Goal: Task Accomplishment & Management: Use online tool/utility

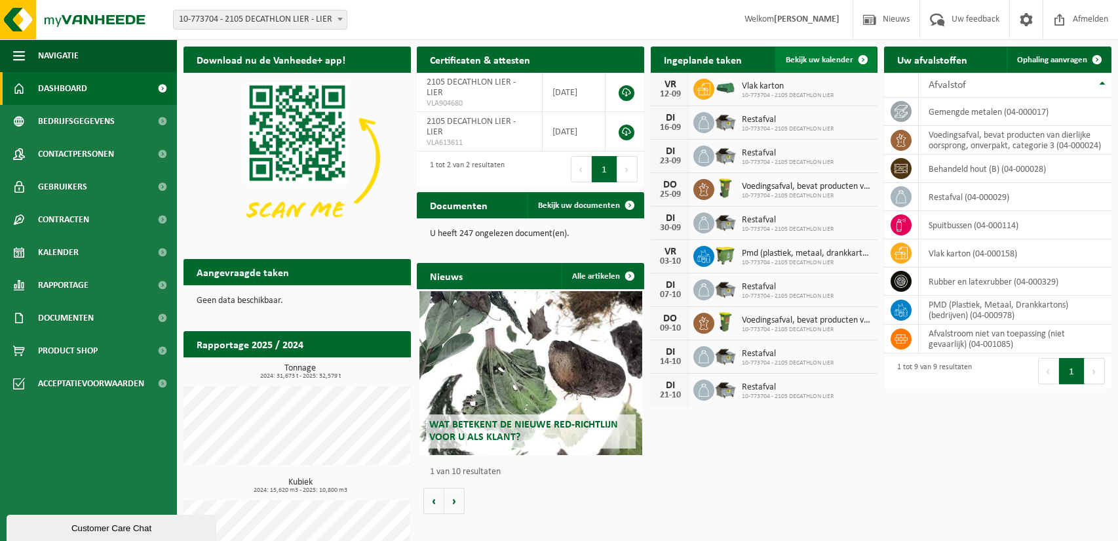
click at [849, 60] on span "Bekijk uw kalender" at bounding box center [819, 60] width 67 height 9
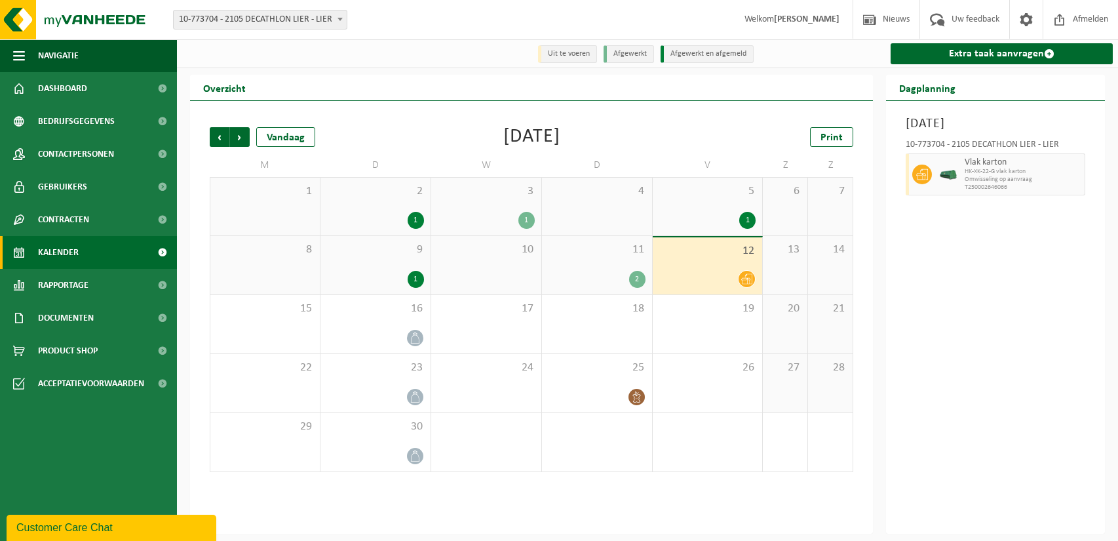
click at [636, 280] on div "2" at bounding box center [637, 279] width 16 height 17
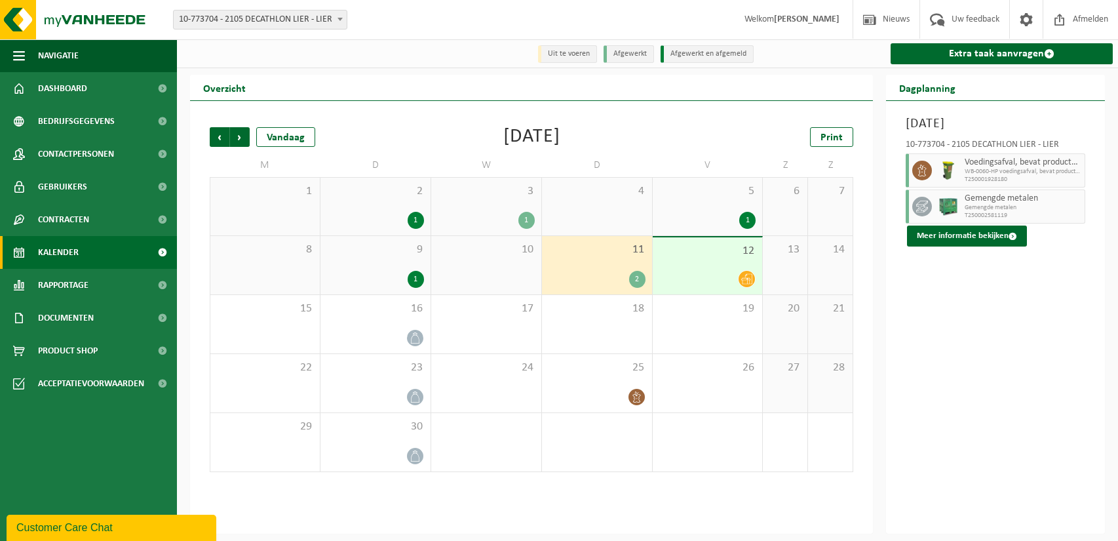
click at [689, 271] on div at bounding box center [707, 279] width 97 height 18
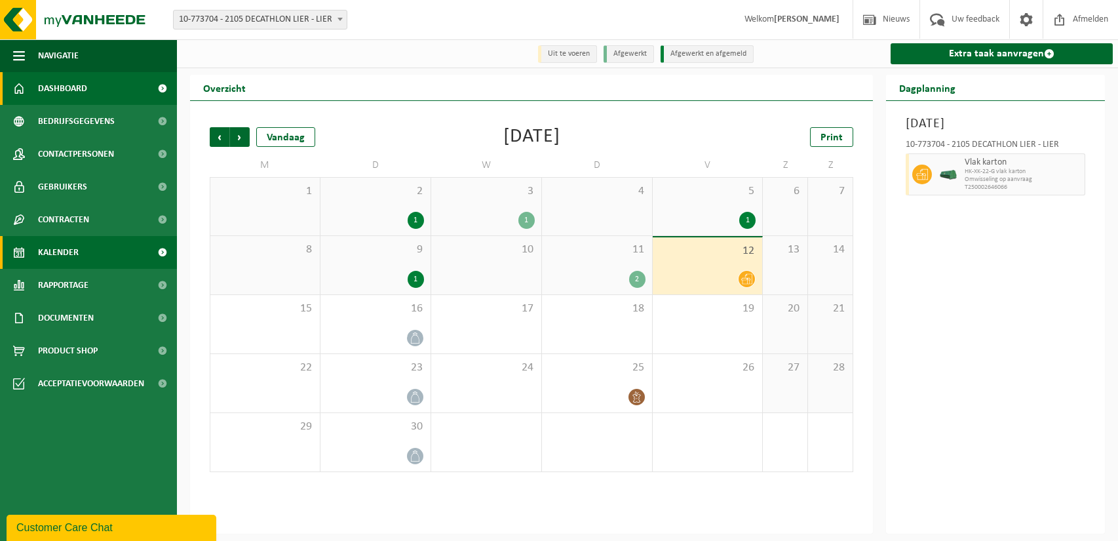
click at [95, 95] on link "Dashboard" at bounding box center [88, 88] width 177 height 33
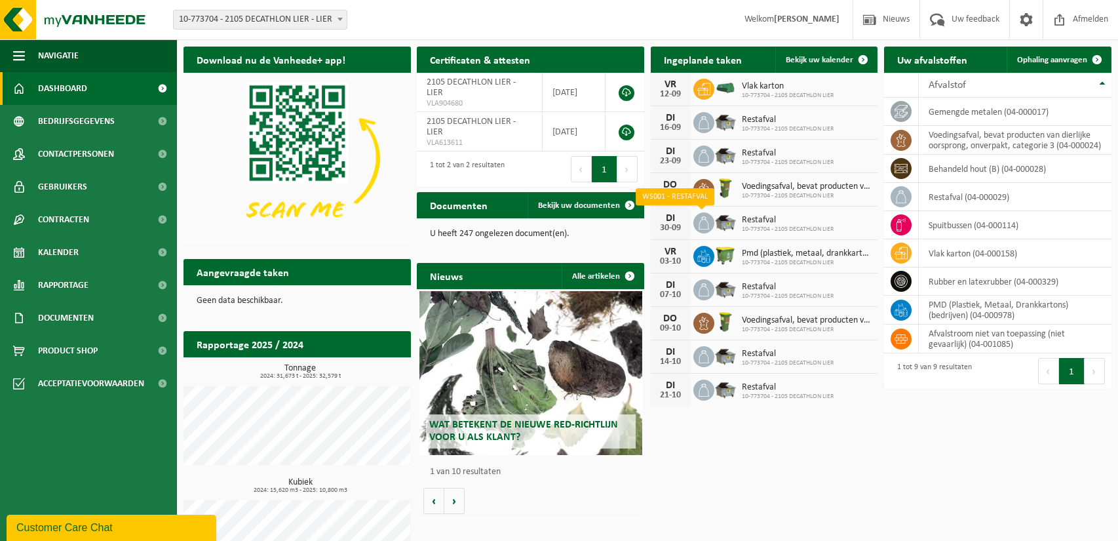
scroll to position [3, 0]
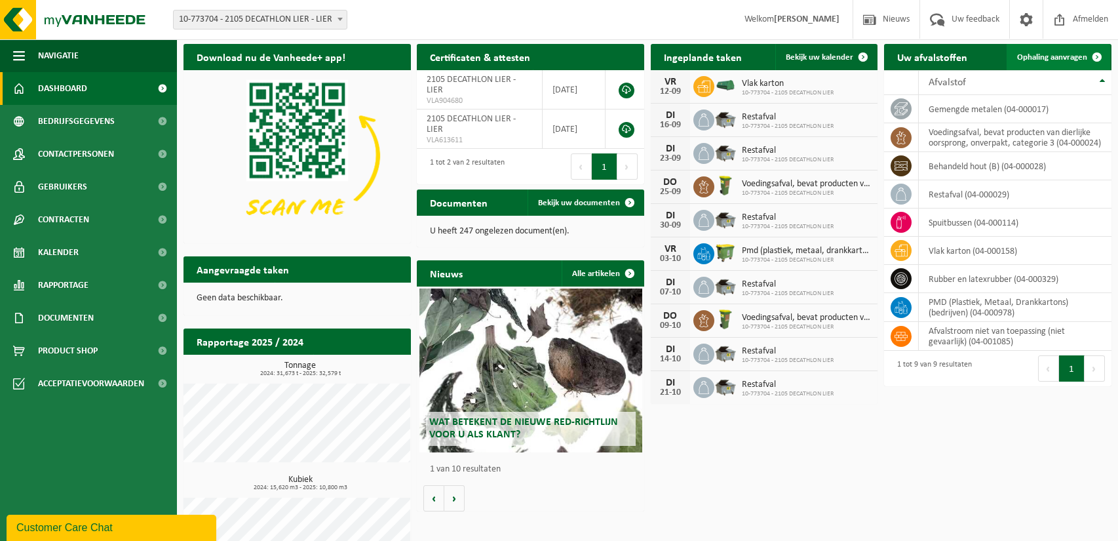
click at [1035, 58] on span "Ophaling aanvragen" at bounding box center [1052, 57] width 70 height 9
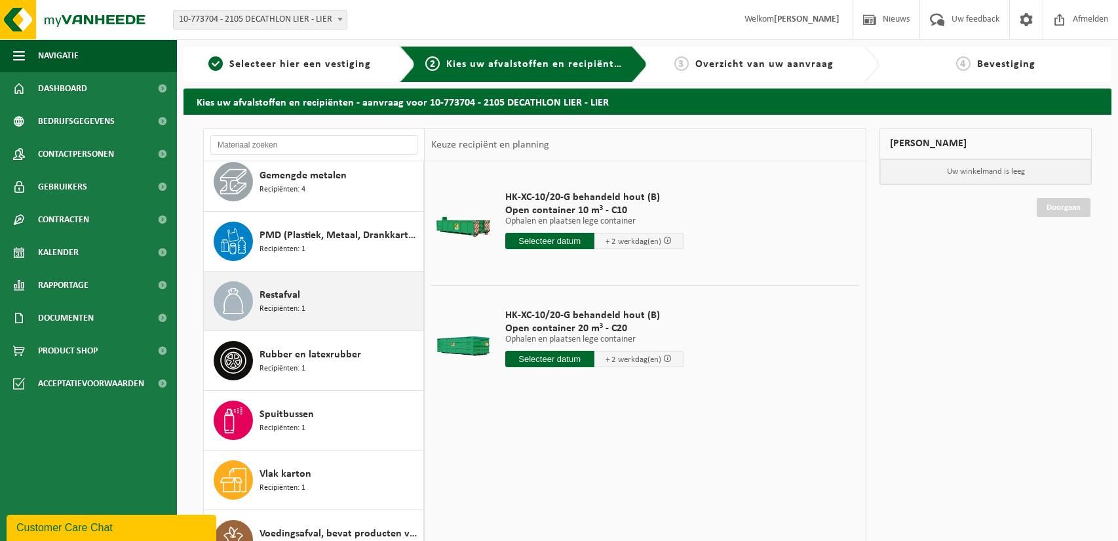
scroll to position [73, 0]
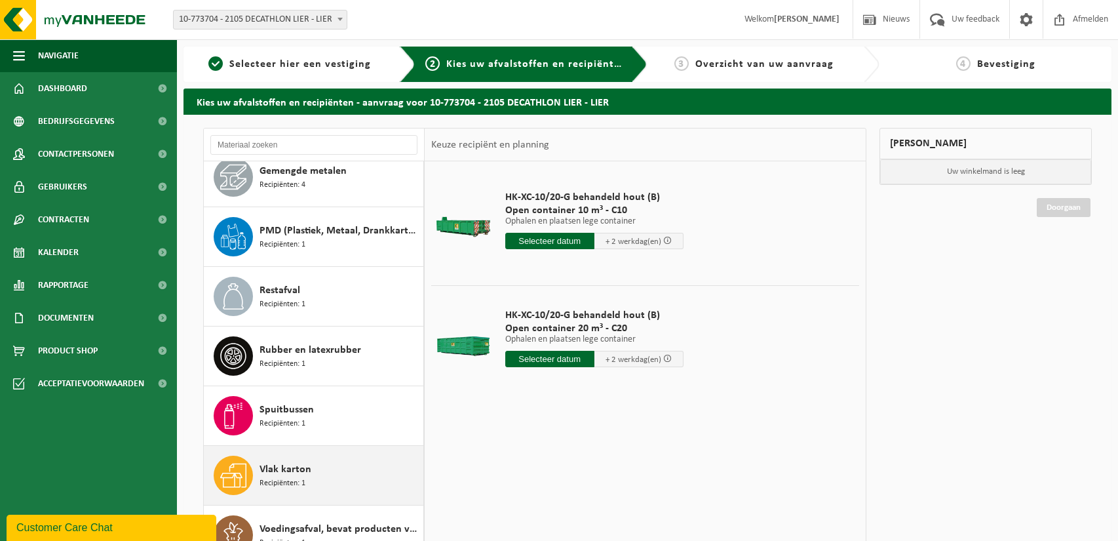
click at [284, 459] on div "Vlak karton Recipiënten: 1" at bounding box center [340, 474] width 161 height 39
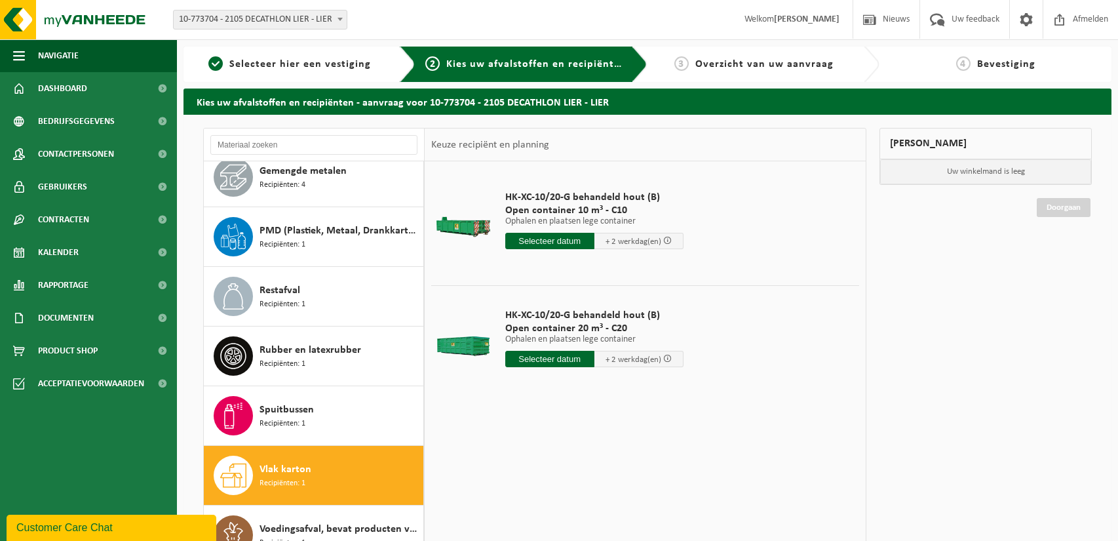
scroll to position [82, 0]
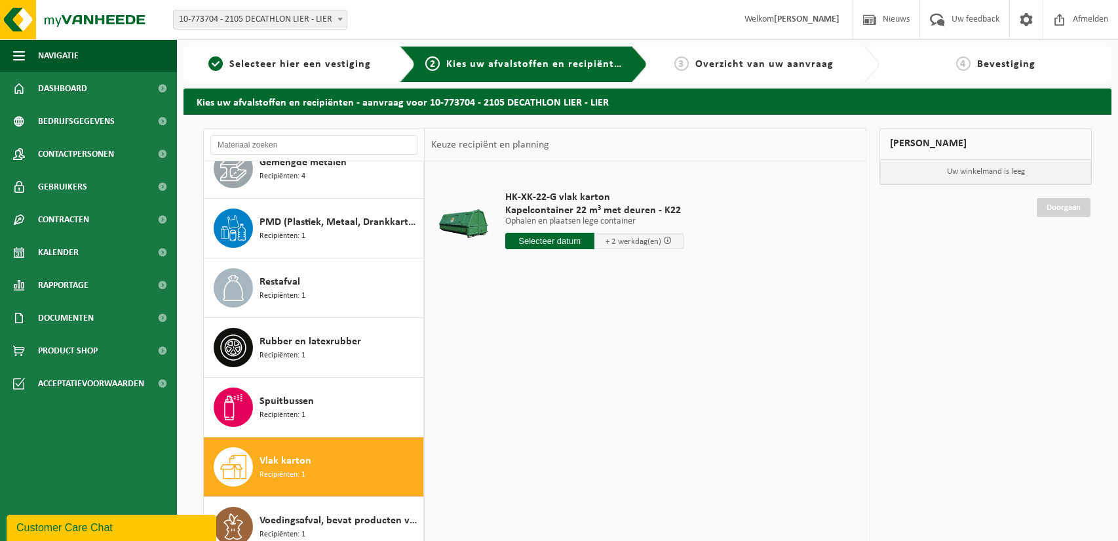
click at [672, 242] on span at bounding box center [667, 240] width 9 height 9
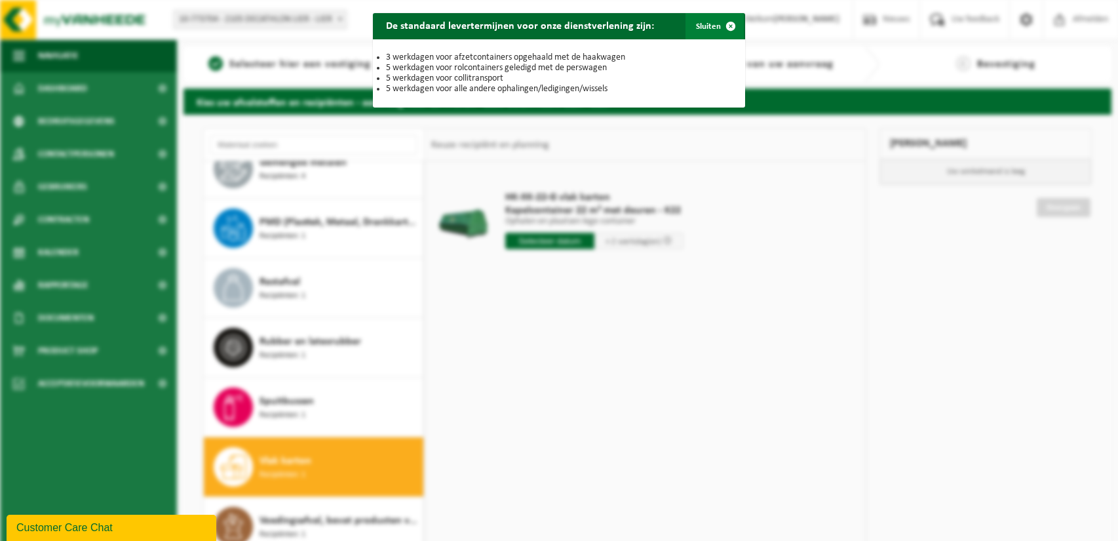
click at [735, 26] on span "button" at bounding box center [731, 26] width 26 height 26
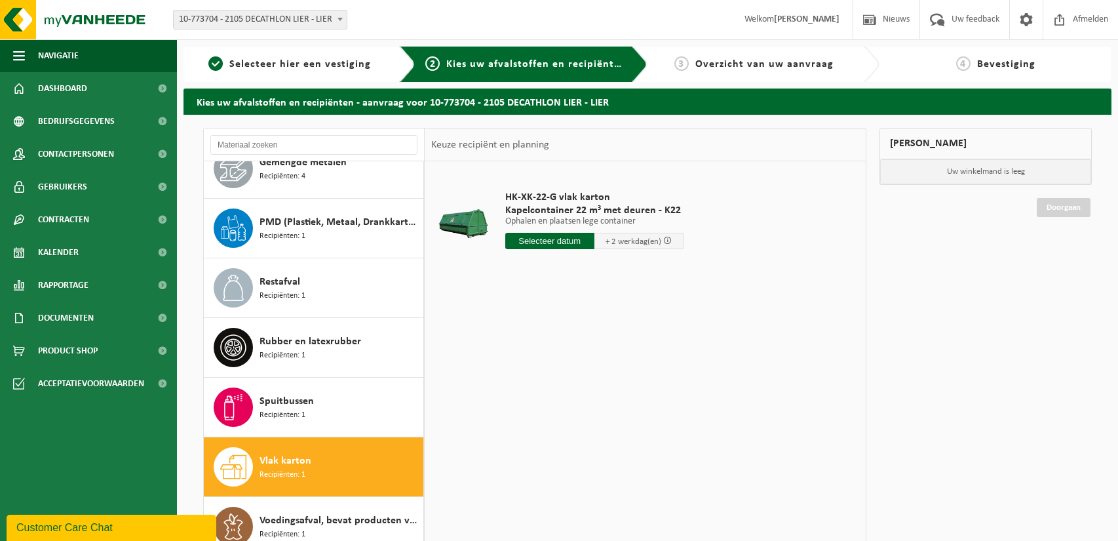
click at [548, 244] on input "text" at bounding box center [549, 241] width 89 height 16
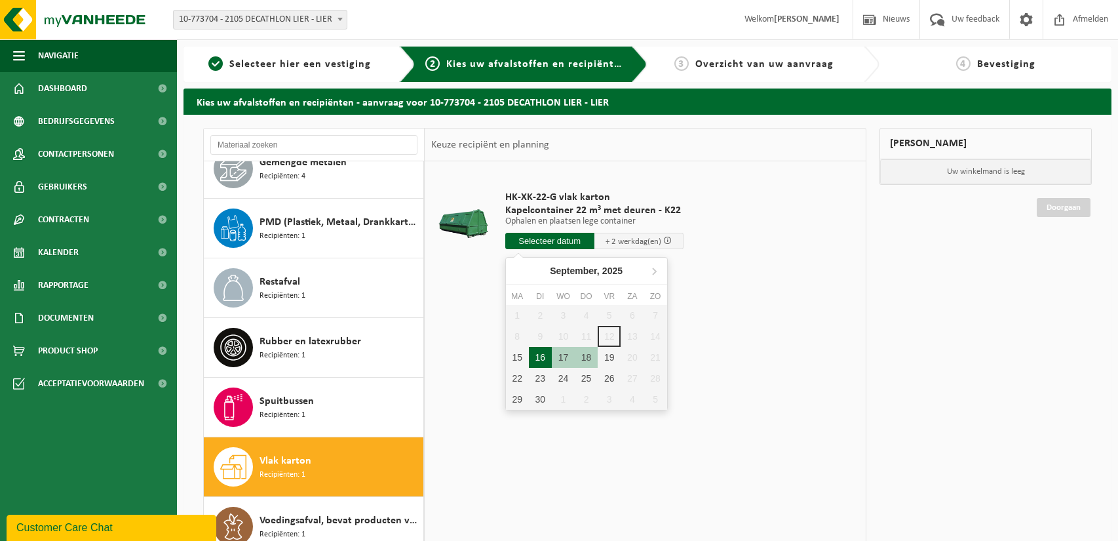
click at [539, 363] on div "16" at bounding box center [540, 357] width 23 height 21
type input "Van 2025-09-16"
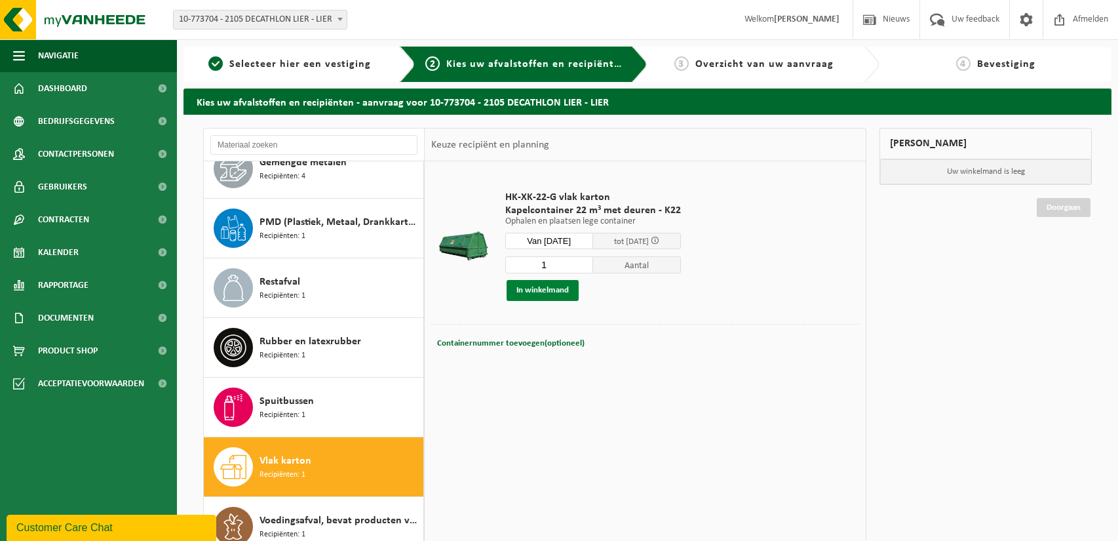
click at [538, 288] on button "In winkelmand" at bounding box center [543, 290] width 72 height 21
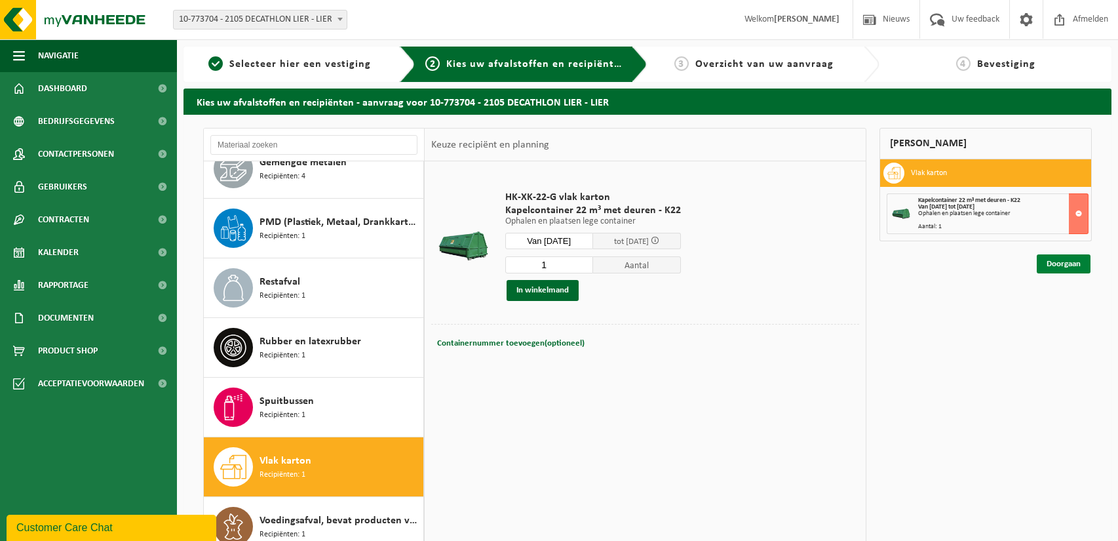
click at [1081, 265] on link "Doorgaan" at bounding box center [1064, 263] width 54 height 19
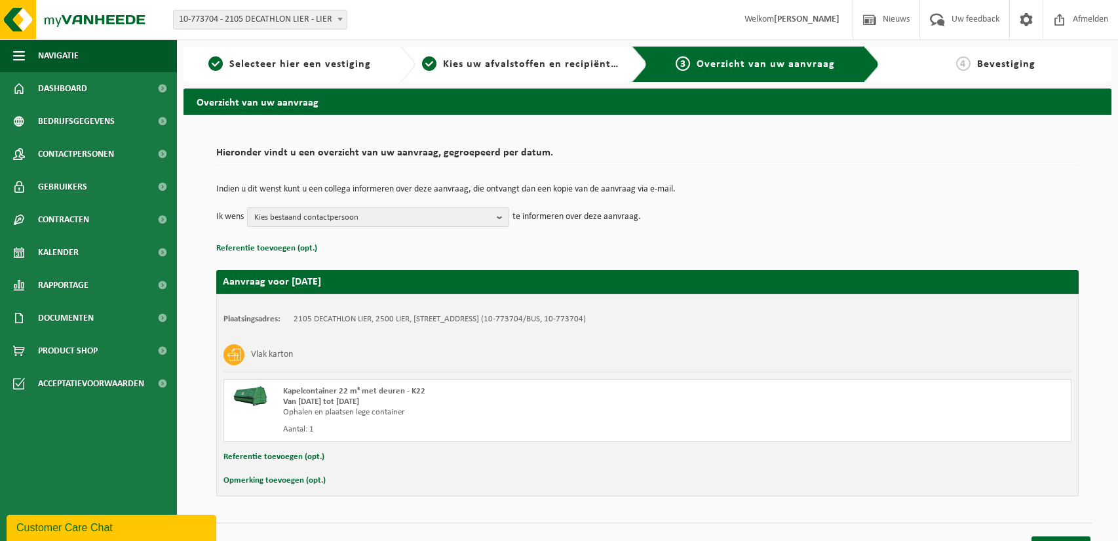
scroll to position [20, 0]
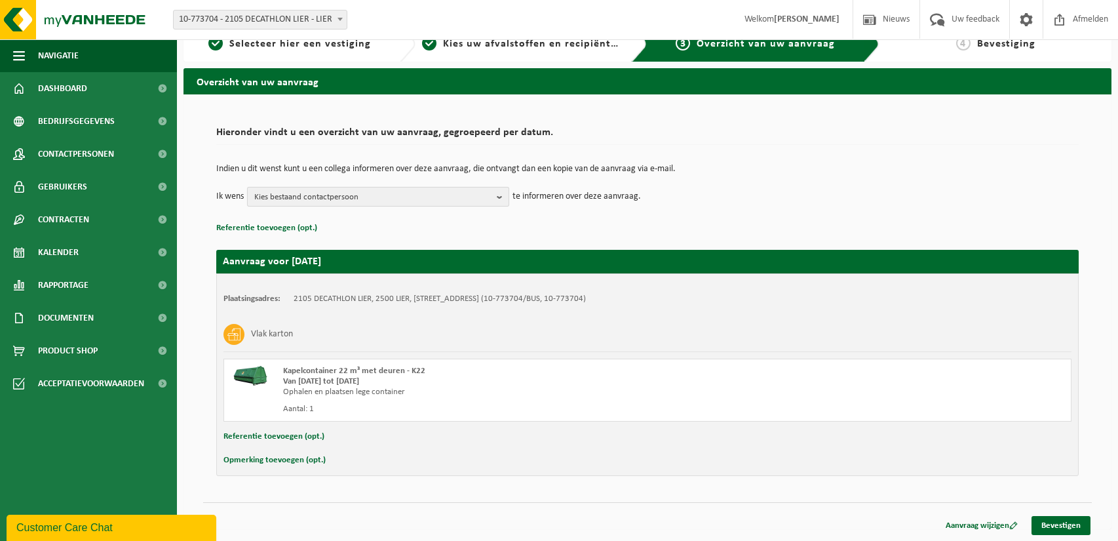
click at [498, 204] on b "button" at bounding box center [503, 196] width 12 height 18
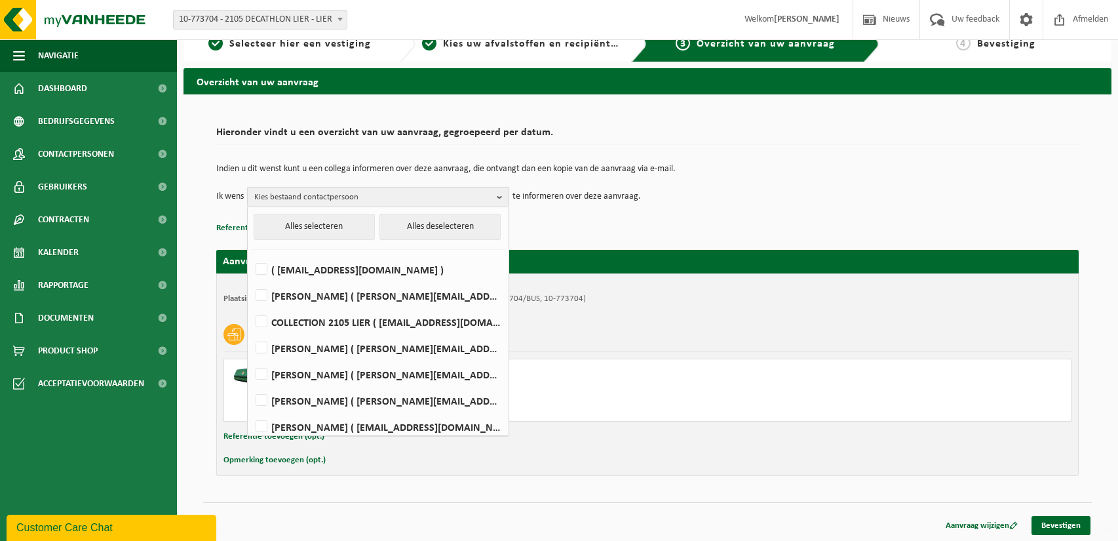
click at [498, 204] on b "button" at bounding box center [503, 196] width 12 height 19
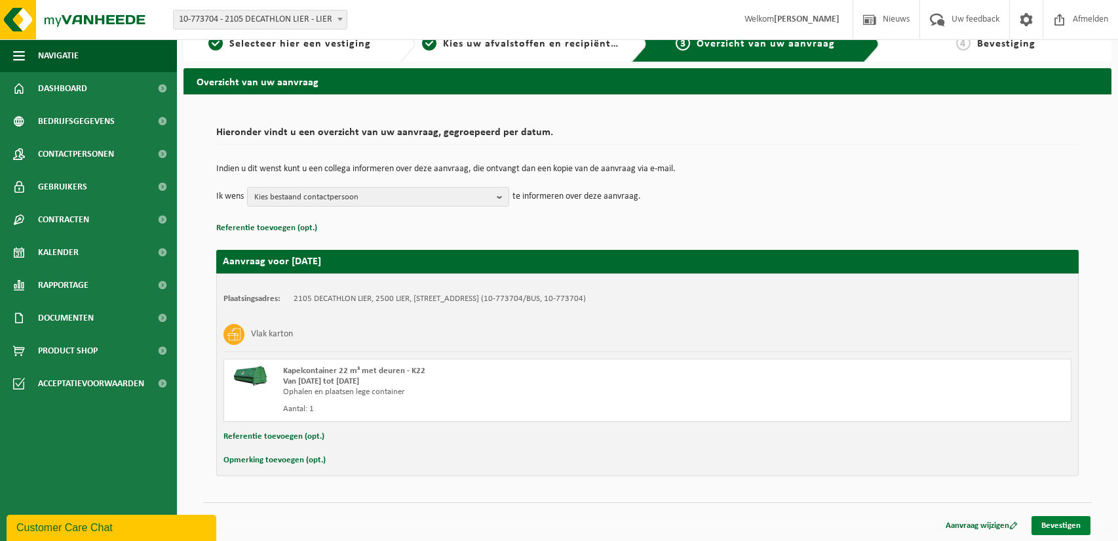
click at [1049, 524] on link "Bevestigen" at bounding box center [1060, 525] width 59 height 19
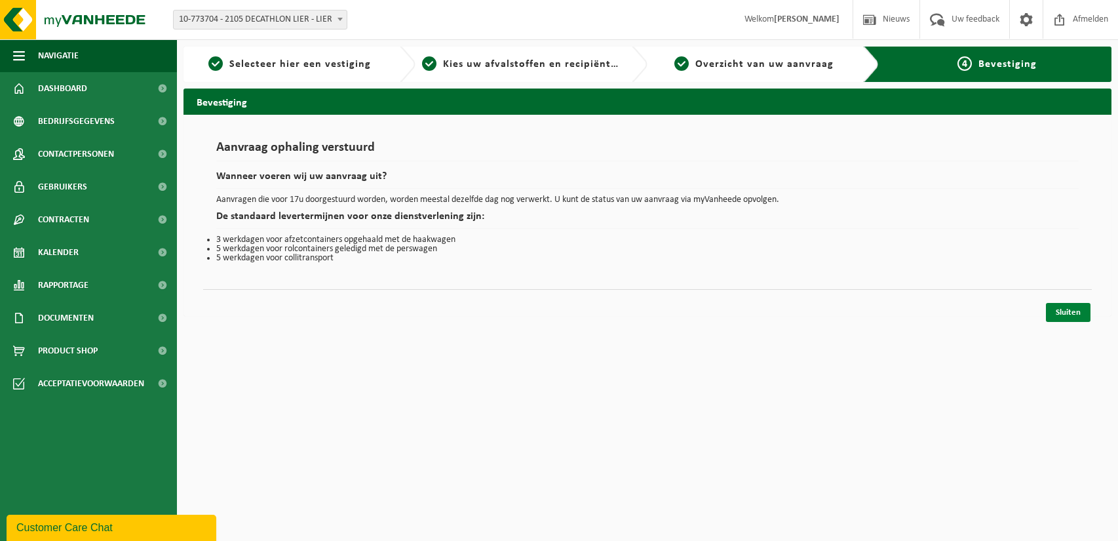
click at [1067, 313] on link "Sluiten" at bounding box center [1068, 312] width 45 height 19
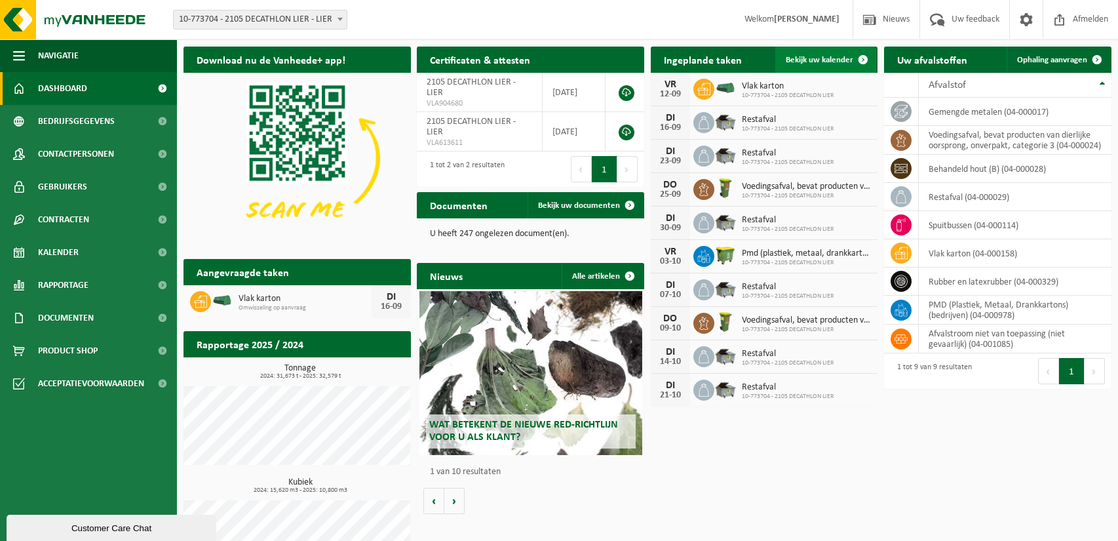
click at [812, 60] on span "Bekijk uw kalender" at bounding box center [819, 60] width 67 height 9
